Goal: Browse casually: Explore the website without a specific task or goal

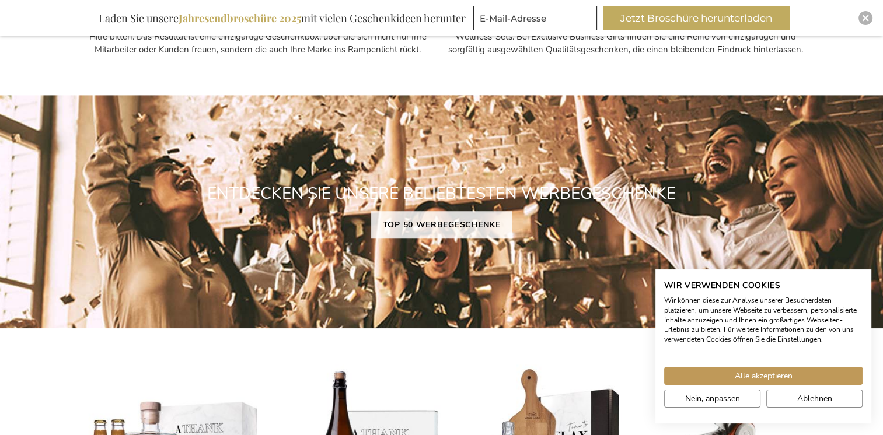
scroll to position [896, 0]
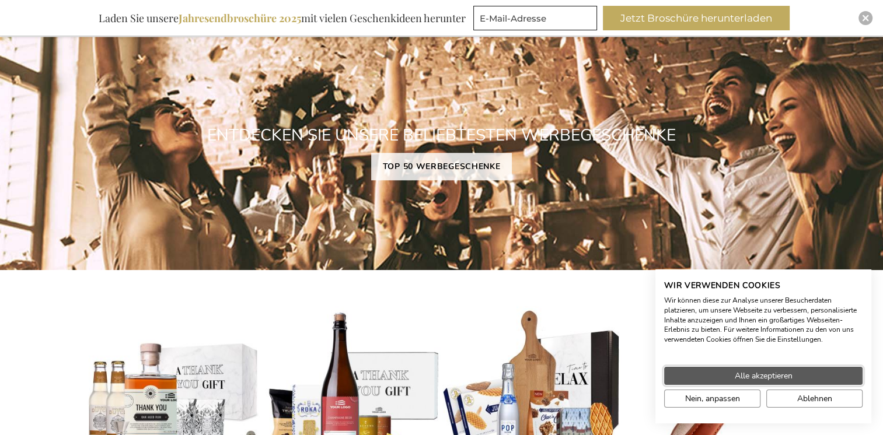
click at [681, 372] on button "Alle akzeptieren" at bounding box center [763, 376] width 198 height 18
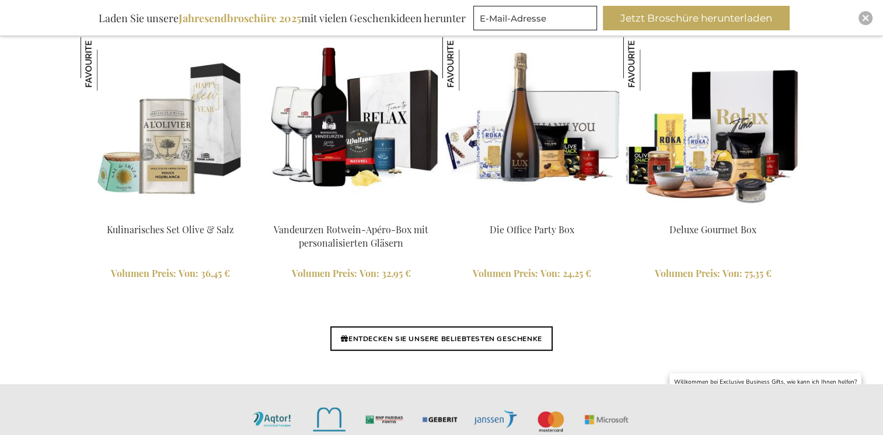
scroll to position [2763, 0]
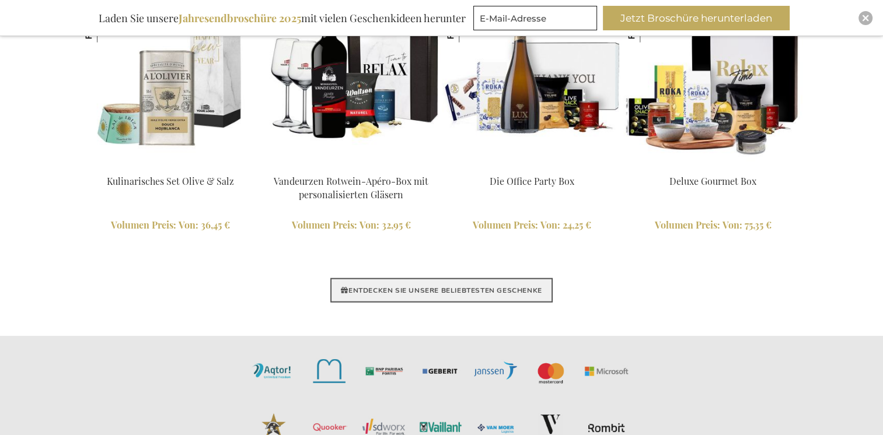
click at [492, 289] on link "ENTDECKEN SIE UNSERE BELIEBTESTEN GESCHENKE" at bounding box center [441, 290] width 222 height 25
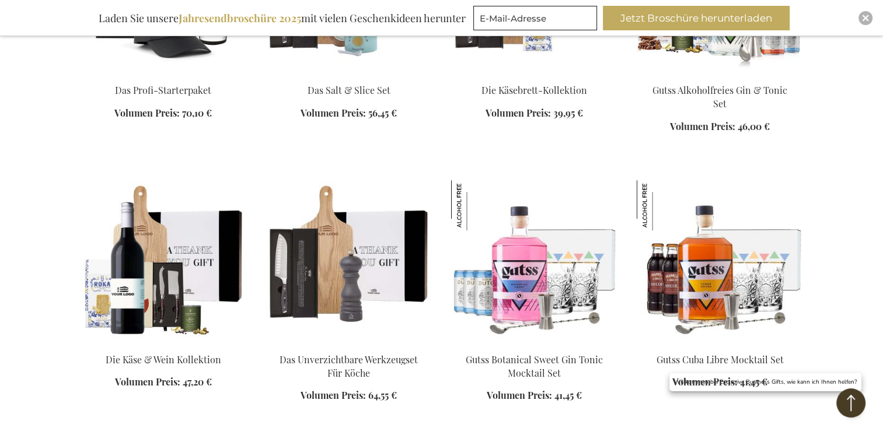
scroll to position [1167, 0]
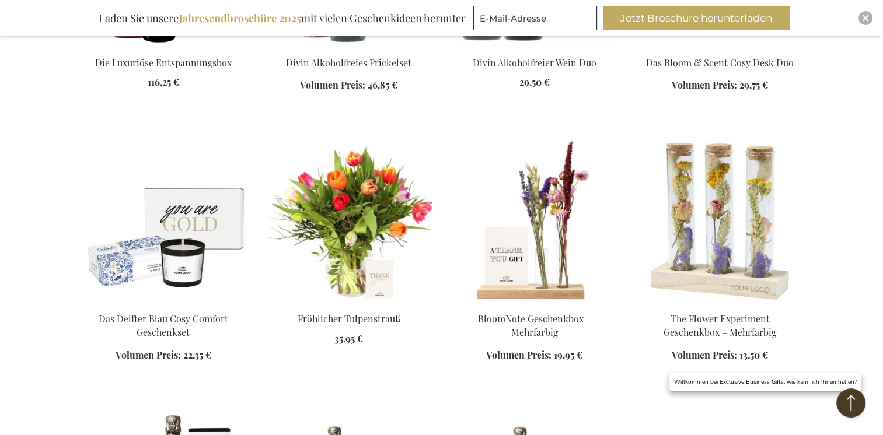
scroll to position [1984, 0]
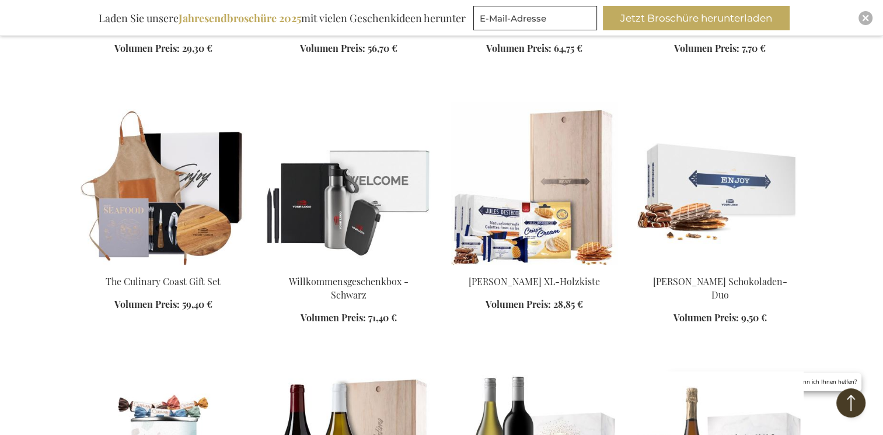
scroll to position [2567, 0]
